Goal: Task Accomplishment & Management: Use online tool/utility

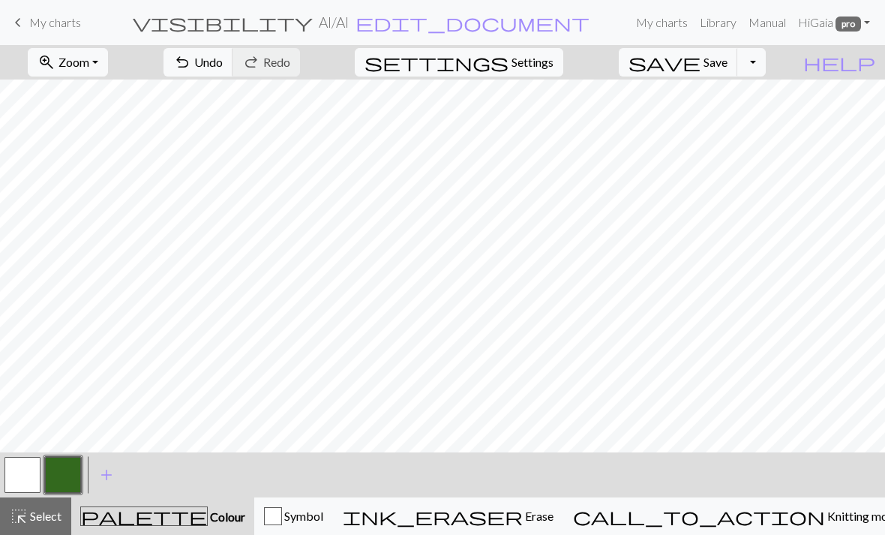
click at [233, 53] on button "undo Undo Undo" at bounding box center [199, 62] width 70 height 29
click at [223, 59] on span "Undo" at bounding box center [208, 62] width 29 height 14
click at [223, 65] on span "Undo" at bounding box center [208, 62] width 29 height 14
click at [223, 62] on span "Undo" at bounding box center [208, 62] width 29 height 14
click at [223, 65] on span "Undo" at bounding box center [208, 62] width 29 height 14
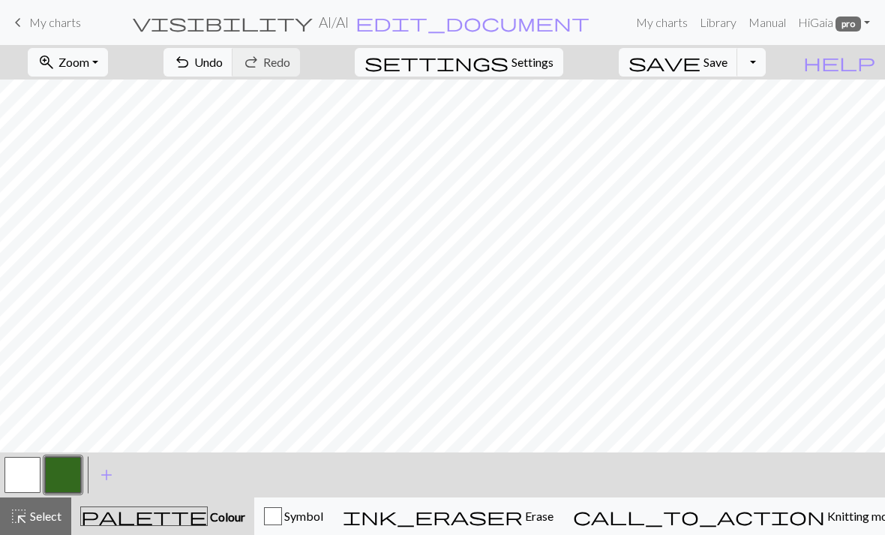
click at [223, 58] on span "Undo" at bounding box center [208, 62] width 29 height 14
click at [223, 56] on span "Undo" at bounding box center [208, 62] width 29 height 14
click at [223, 63] on span "Undo" at bounding box center [208, 62] width 29 height 14
click at [223, 55] on span "Undo" at bounding box center [208, 62] width 29 height 14
click at [223, 66] on span "Undo" at bounding box center [208, 62] width 29 height 14
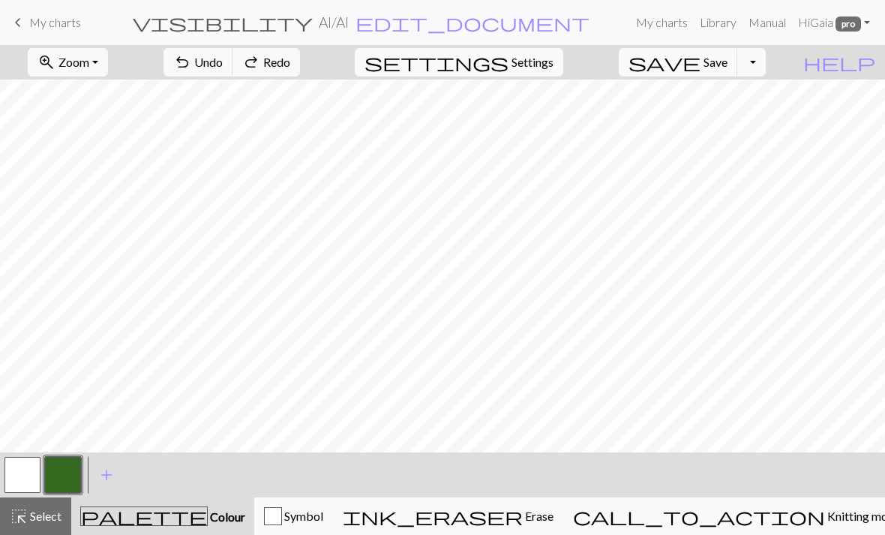
click at [223, 60] on span "Undo" at bounding box center [208, 62] width 29 height 14
click at [223, 59] on span "Undo" at bounding box center [208, 62] width 29 height 14
click at [223, 68] on span "Undo" at bounding box center [208, 62] width 29 height 14
click at [223, 59] on span "Undo" at bounding box center [208, 62] width 29 height 14
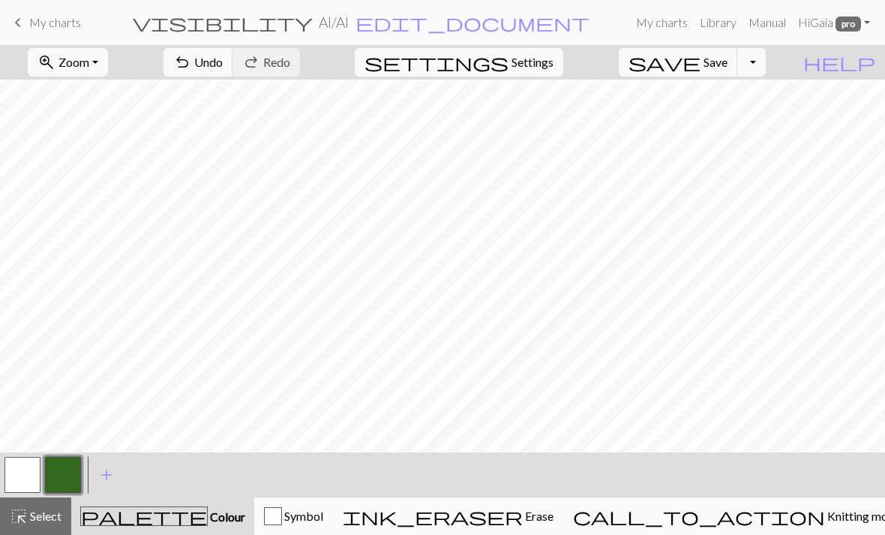
click at [223, 59] on span "Undo" at bounding box center [208, 62] width 29 height 14
click at [223, 55] on span "Undo" at bounding box center [208, 62] width 29 height 14
